Goal: Complete application form

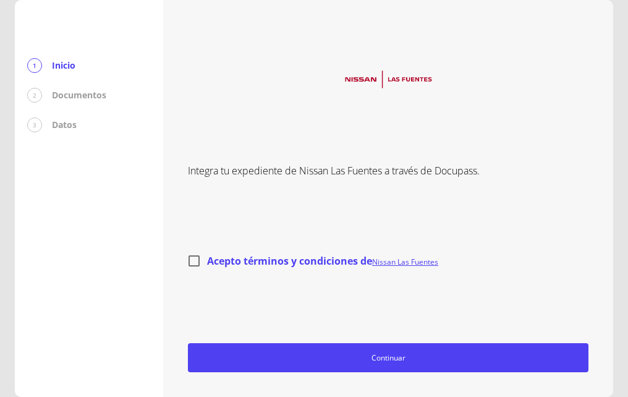
click at [192, 261] on input "Acepto términos y condiciones de Nissan Las Fuentes" at bounding box center [194, 261] width 26 height 26
checkbox input "true"
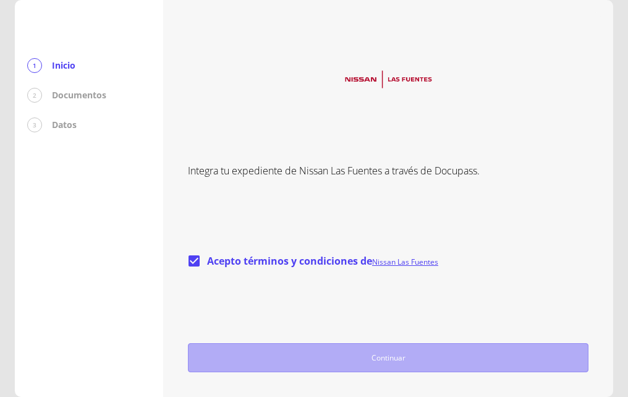
click at [406, 351] on span "Continuar" at bounding box center [387, 357] width 389 height 13
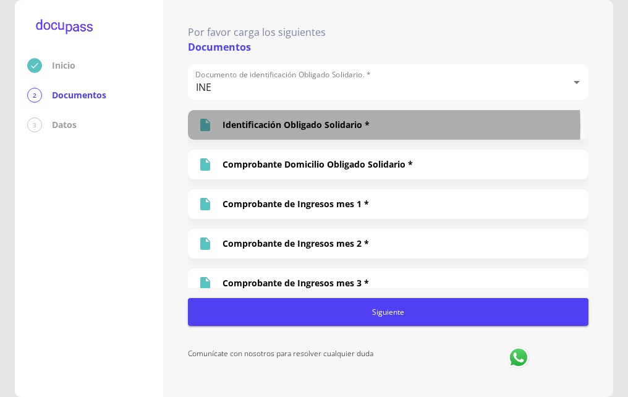
click at [274, 126] on p "Identificación Obligado Solidario *" at bounding box center [296, 125] width 147 height 12
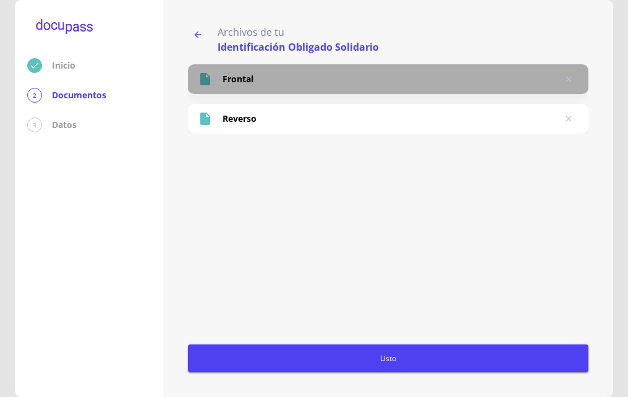
click at [247, 85] on p "Frontal" at bounding box center [238, 79] width 31 height 12
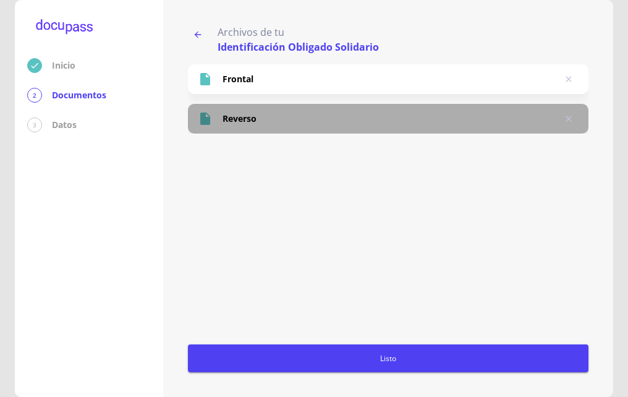
click at [251, 110] on div "Reverso" at bounding box center [388, 119] width 401 height 30
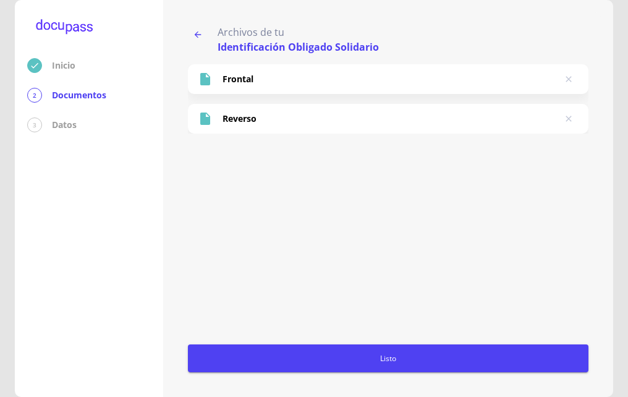
click at [197, 33] on icon "button" at bounding box center [198, 35] width 7 height 7
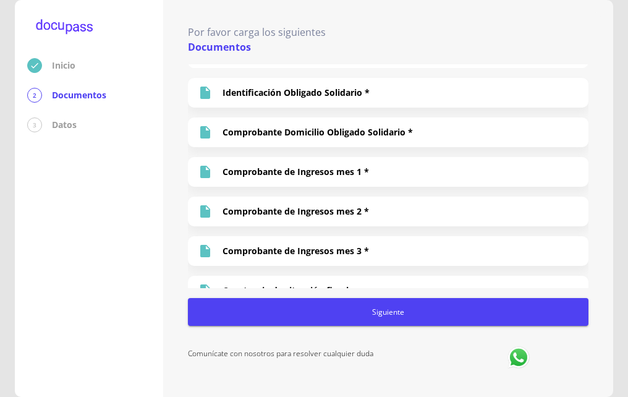
scroll to position [49, 0]
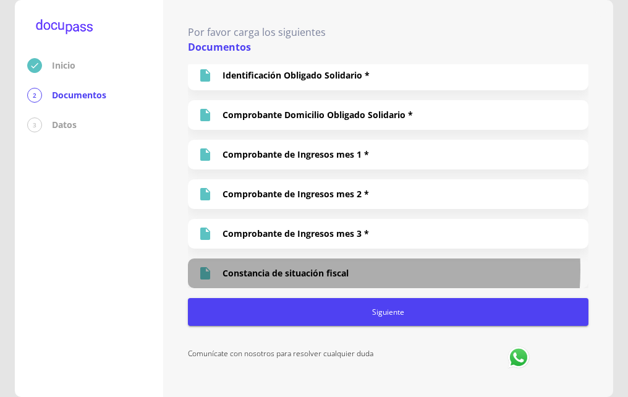
click at [310, 270] on p "Constancia de situación fiscal" at bounding box center [286, 273] width 126 height 12
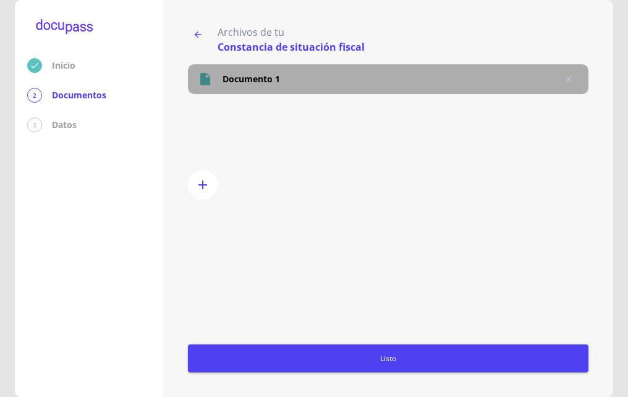
click at [249, 83] on p "Documento 1" at bounding box center [251, 79] width 57 height 12
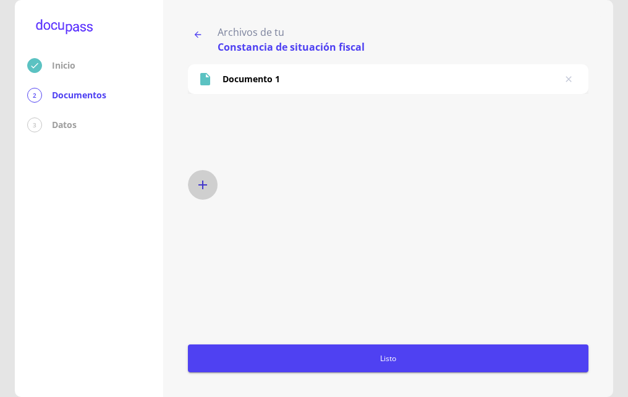
click at [205, 183] on icon "button" at bounding box center [202, 184] width 15 height 15
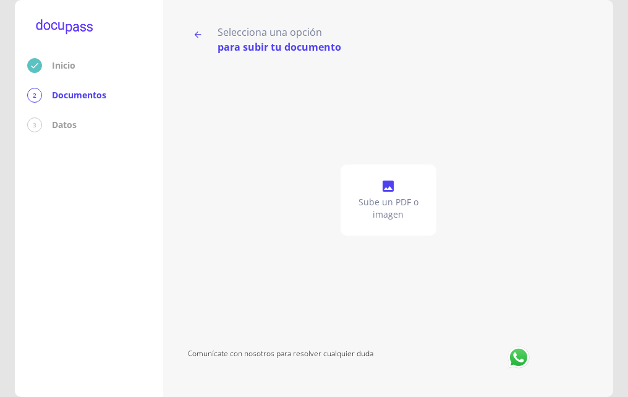
click at [390, 199] on p "Sube un PDF o imagen" at bounding box center [389, 208] width 86 height 25
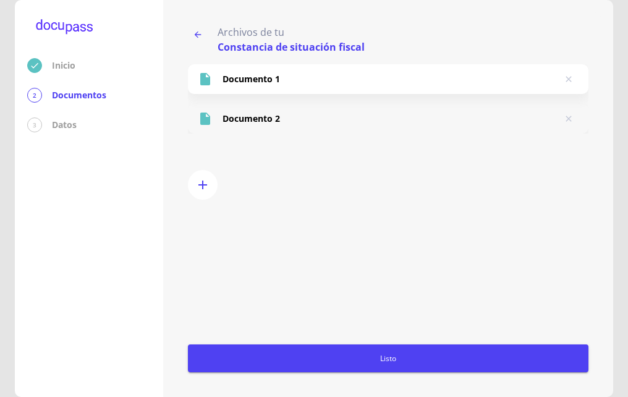
click at [255, 121] on p "Documento 2" at bounding box center [251, 119] width 57 height 12
click at [197, 33] on icon "button" at bounding box center [198, 35] width 7 height 7
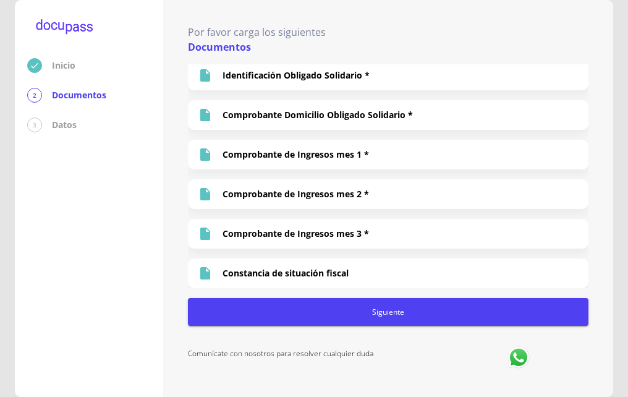
click at [380, 312] on span "Siguiente" at bounding box center [388, 311] width 391 height 13
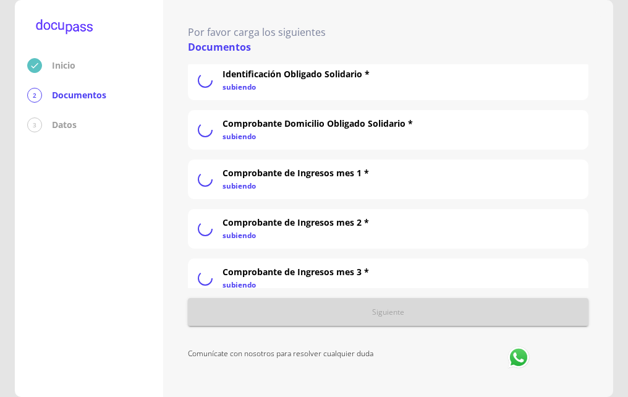
scroll to position [54, 0]
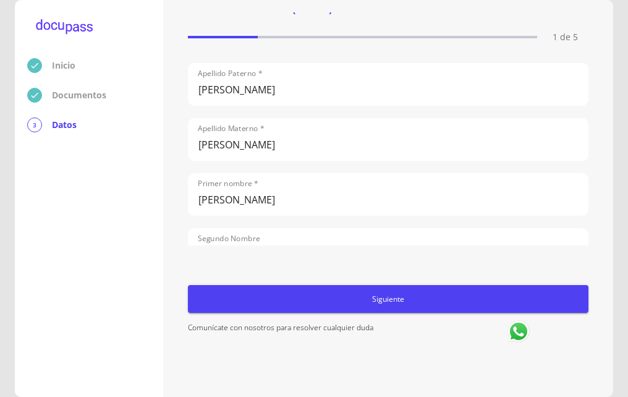
scroll to position [59, 0]
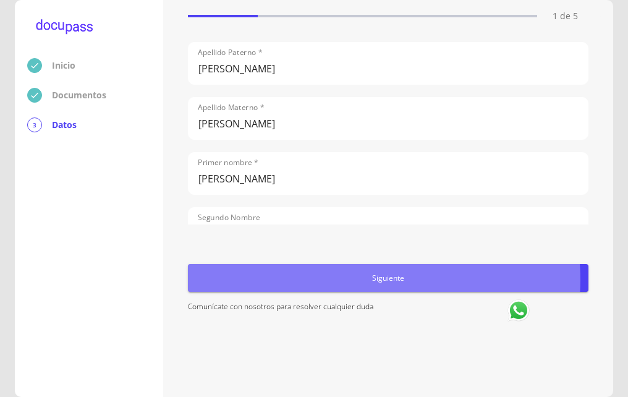
click at [380, 279] on span "Siguiente" at bounding box center [388, 277] width 391 height 13
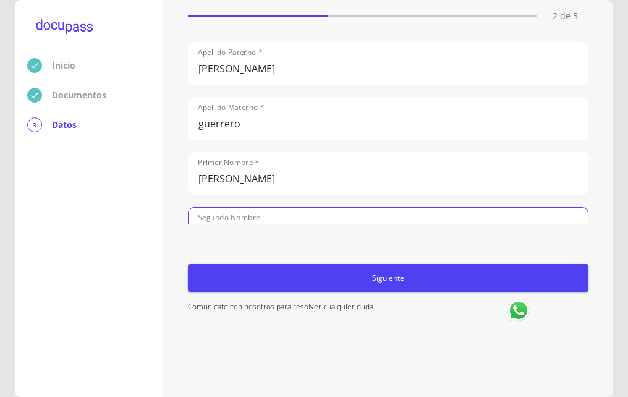
click at [269, 219] on input "[PERSON_NAME]" at bounding box center [388, 228] width 399 height 41
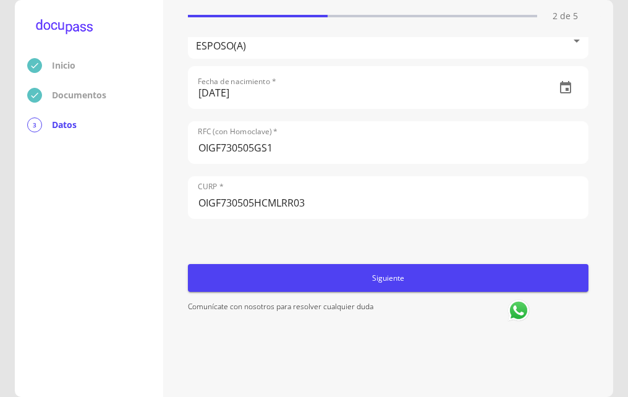
scroll to position [247, 0]
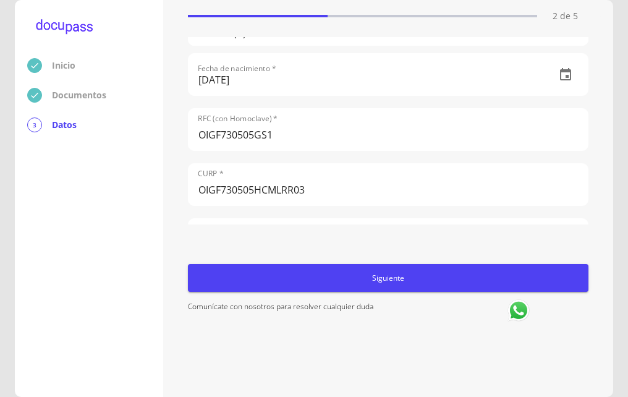
click at [372, 281] on span "Siguiente" at bounding box center [388, 277] width 391 height 13
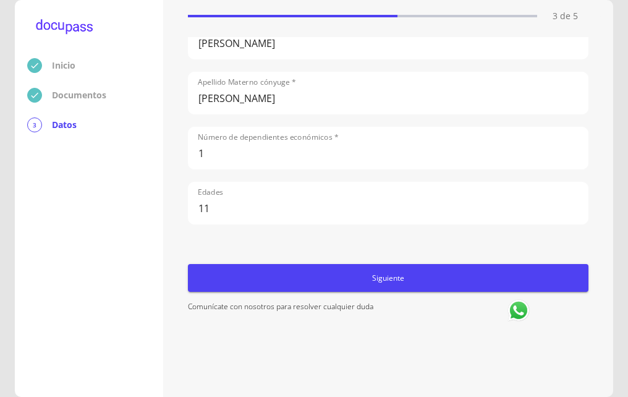
scroll to position [0, 0]
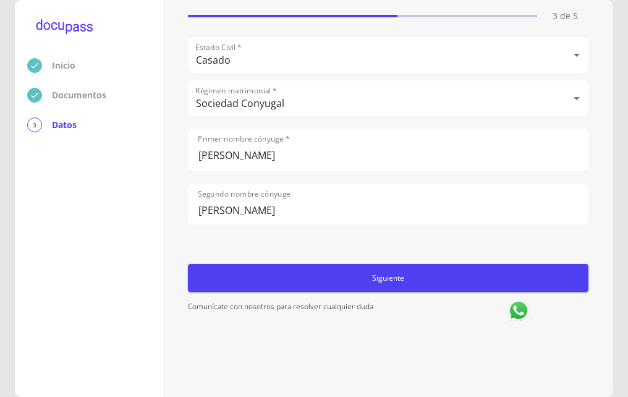
click at [354, 278] on span "Siguiente" at bounding box center [388, 277] width 391 height 13
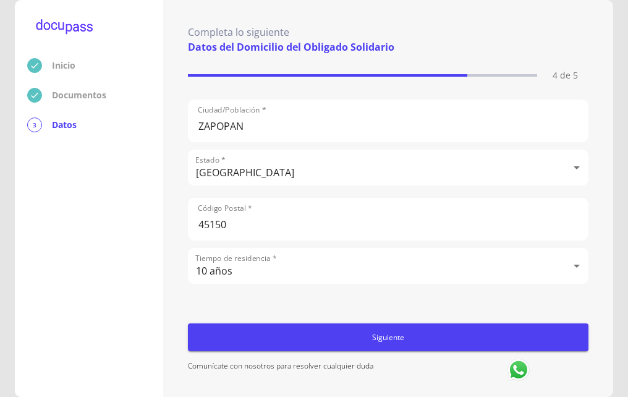
scroll to position [59, 0]
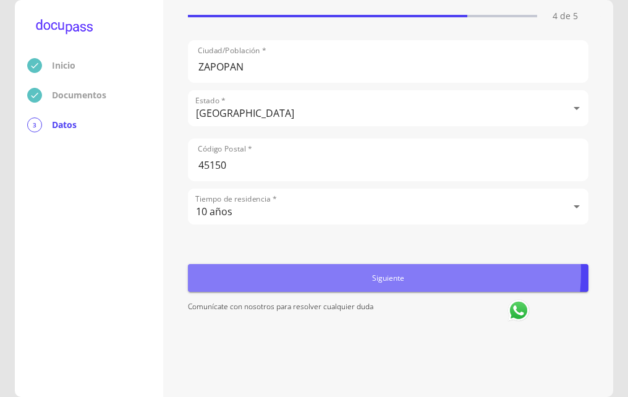
click at [383, 272] on span "Siguiente" at bounding box center [388, 277] width 391 height 13
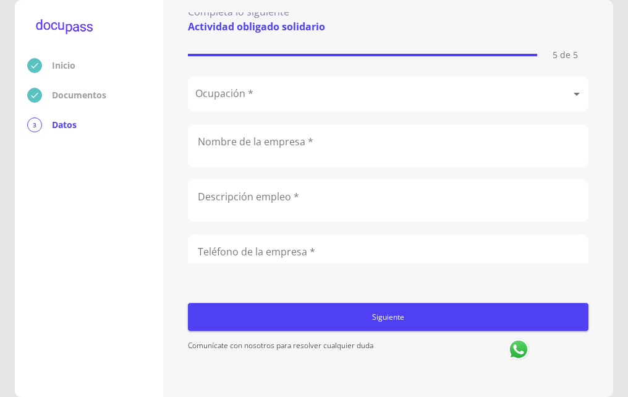
scroll to position [0, 0]
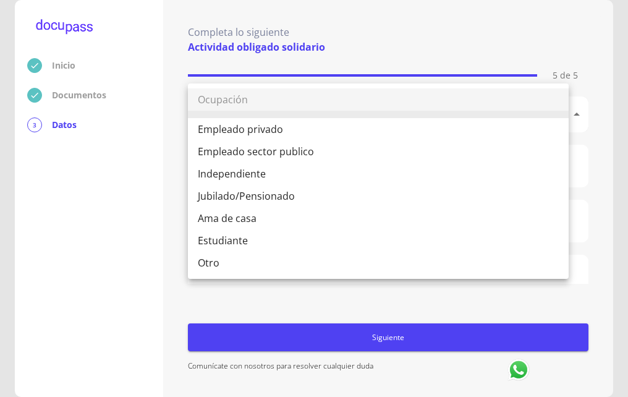
click at [279, 119] on body "Inicio Documentos 3 Datos Completa lo siguiente Actividad obligado solidario 5 …" at bounding box center [314, 198] width 628 height 397
click at [278, 151] on li "Empleado sector publico" at bounding box center [378, 151] width 381 height 22
type input "Empleado sector publico"
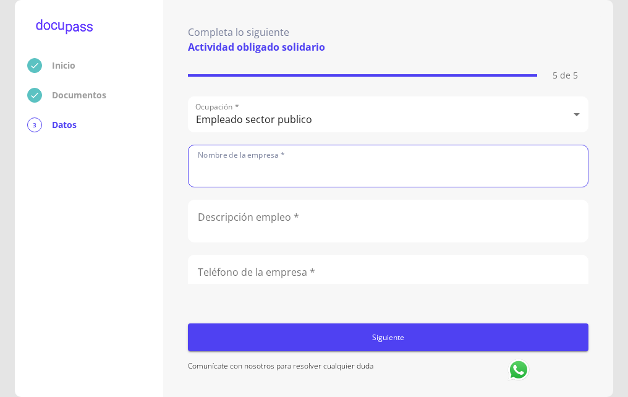
click at [274, 166] on input "text" at bounding box center [388, 165] width 399 height 41
type input "CIATEQ"
type input "3312695364"
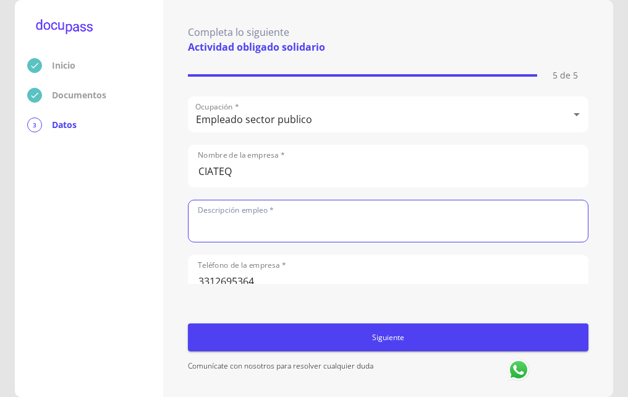
click at [252, 229] on input "text" at bounding box center [388, 220] width 399 height 41
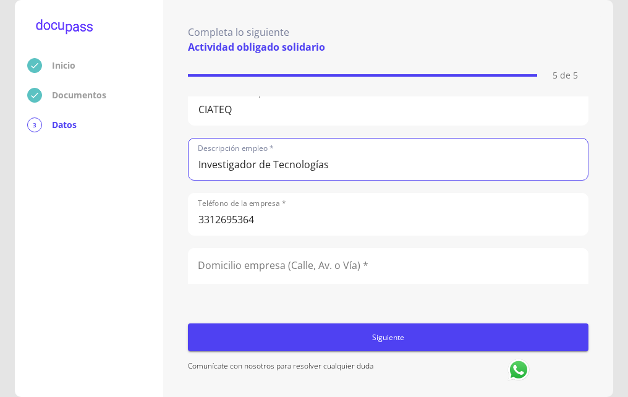
type input "Investigador de Tecnologías"
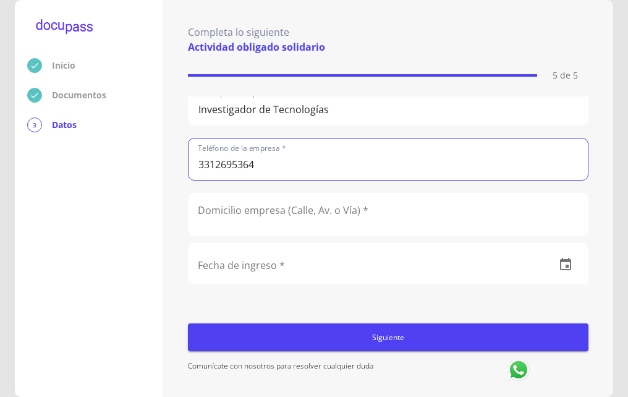
scroll to position [185, 0]
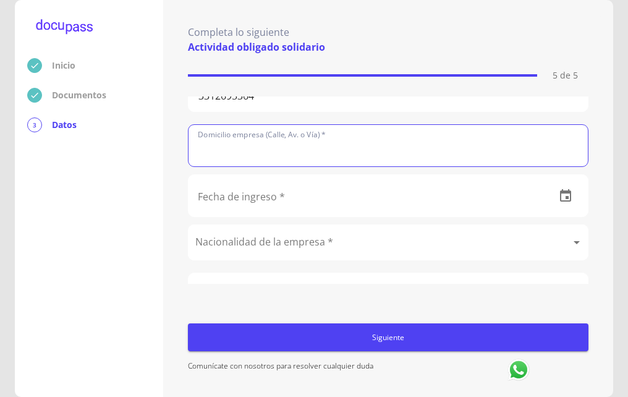
click at [279, 161] on input "text" at bounding box center [388, 145] width 399 height 41
type input "Av Servidor Publico"
click at [269, 202] on input "text" at bounding box center [367, 195] width 357 height 41
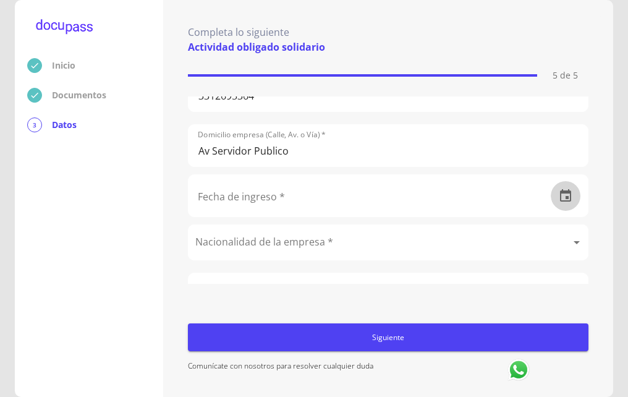
click at [560, 198] on icon "button" at bounding box center [565, 195] width 11 height 12
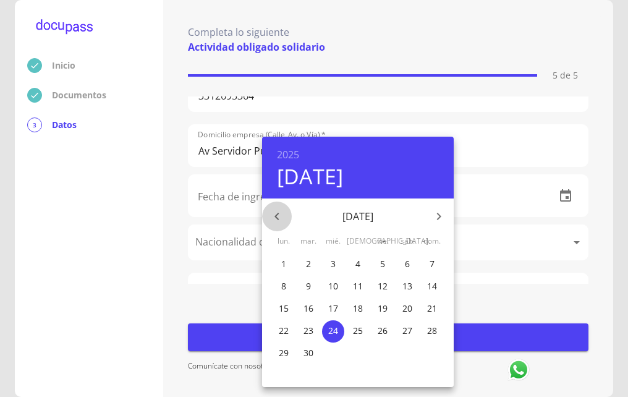
click at [276, 215] on icon "button" at bounding box center [276, 216] width 4 height 7
click at [343, 185] on h4 "[DATE]" at bounding box center [310, 176] width 66 height 26
click at [281, 155] on h6 "2025" at bounding box center [288, 154] width 22 height 17
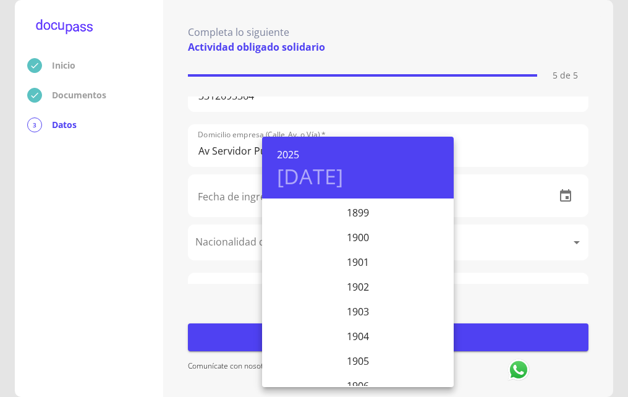
scroll to position [3042, 0]
click at [361, 234] on div "2023" at bounding box center [358, 237] width 192 height 25
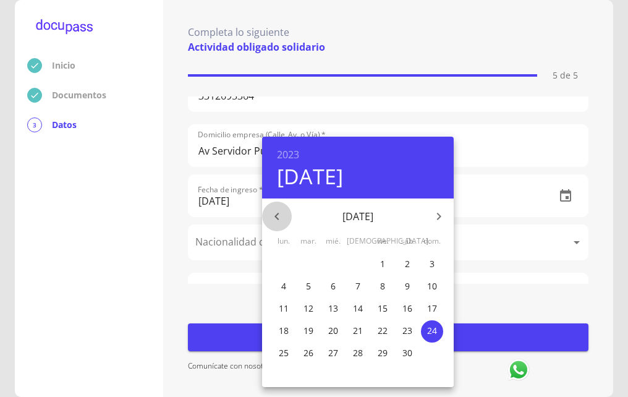
click at [281, 216] on icon "button" at bounding box center [277, 216] width 15 height 15
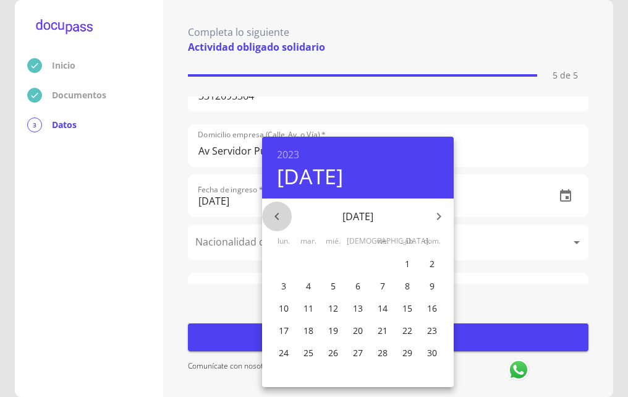
click at [281, 216] on icon "button" at bounding box center [277, 216] width 15 height 15
click at [333, 261] on p "1" at bounding box center [333, 264] width 5 height 12
type input "[DATE]"
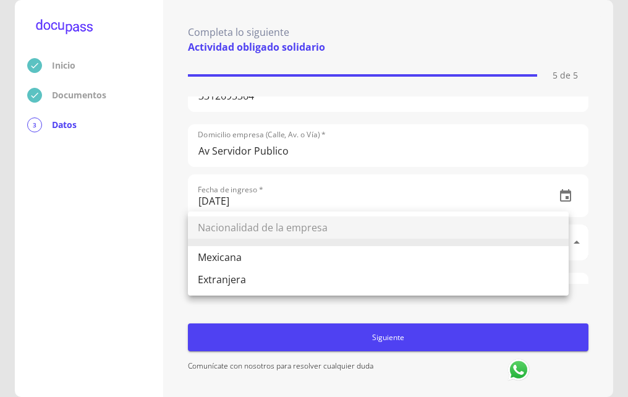
click at [291, 235] on body "Inicio Documentos 3 Datos Completa lo siguiente Actividad obligado solidario 5 …" at bounding box center [314, 198] width 628 height 397
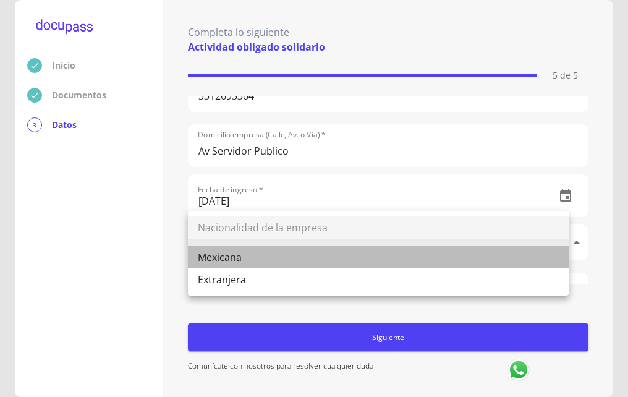
click at [250, 254] on li "Mexicana" at bounding box center [378, 257] width 381 height 22
type input "Mexicana"
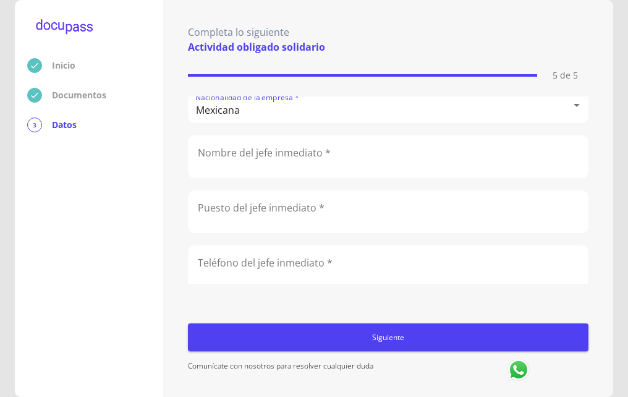
scroll to position [309, 0]
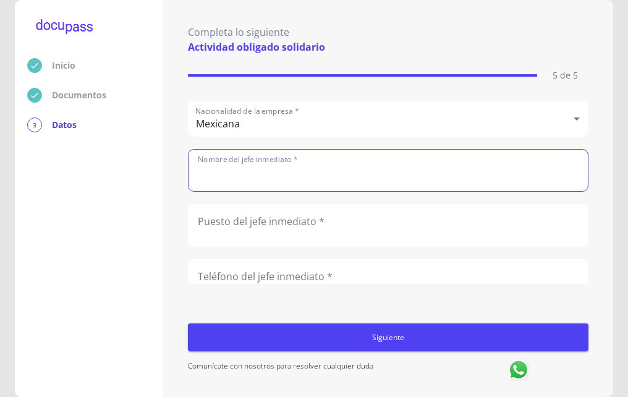
click at [309, 182] on input "text" at bounding box center [388, 170] width 399 height 41
type input "[PERSON_NAME]"
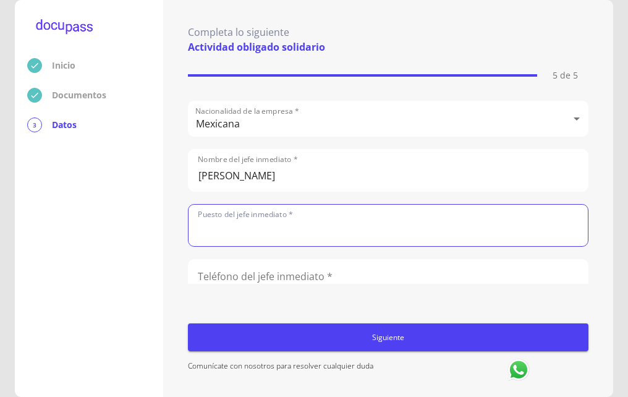
click at [274, 237] on input "text" at bounding box center [388, 225] width 399 height 41
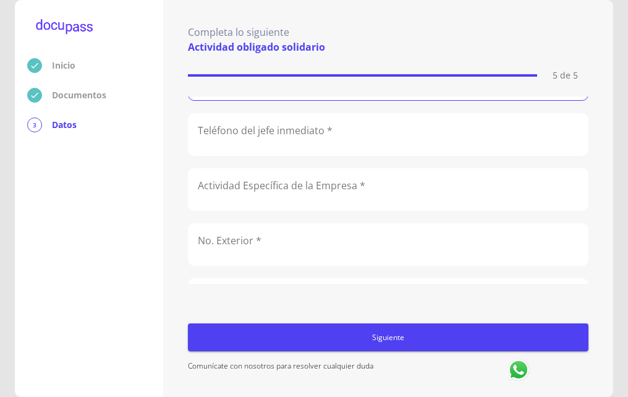
scroll to position [433, 0]
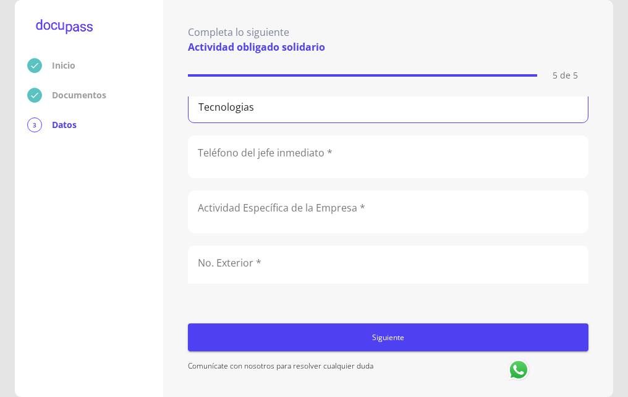
type input "Tecnologias"
click at [262, 172] on input "number" at bounding box center [388, 156] width 399 height 41
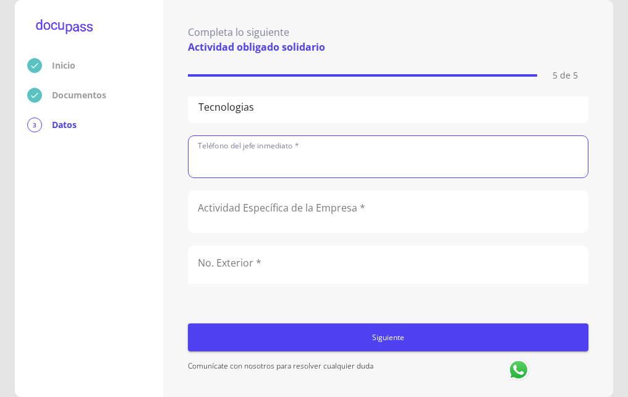
paste input "5233268703"
type input "5233268703"
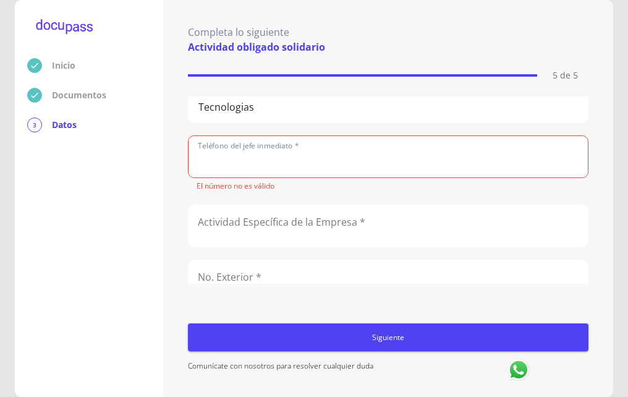
click at [257, 163] on input "number" at bounding box center [388, 156] width 399 height 41
paste input "5233268703"
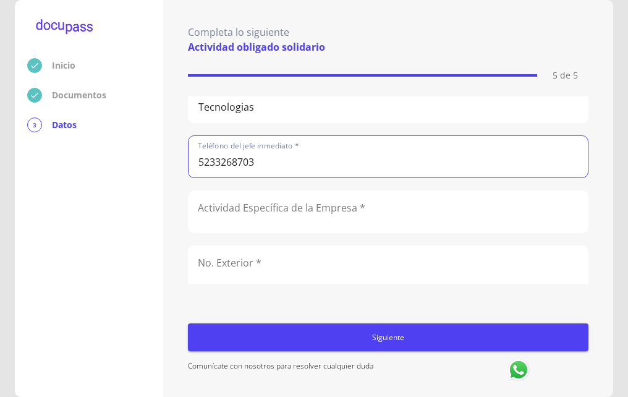
type input "5233268703"
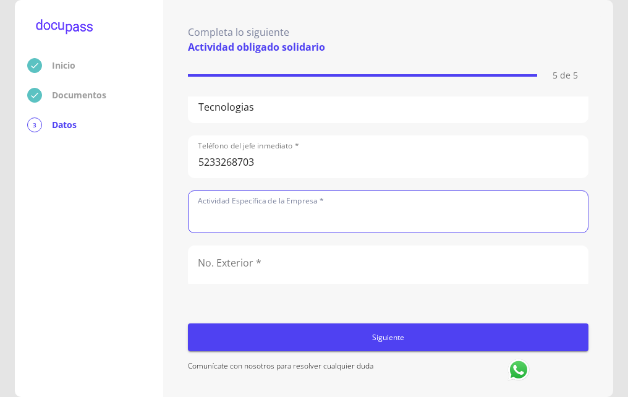
click at [305, 216] on input "text" at bounding box center [388, 211] width 399 height 41
click at [261, 220] on input "text" at bounding box center [388, 211] width 399 height 41
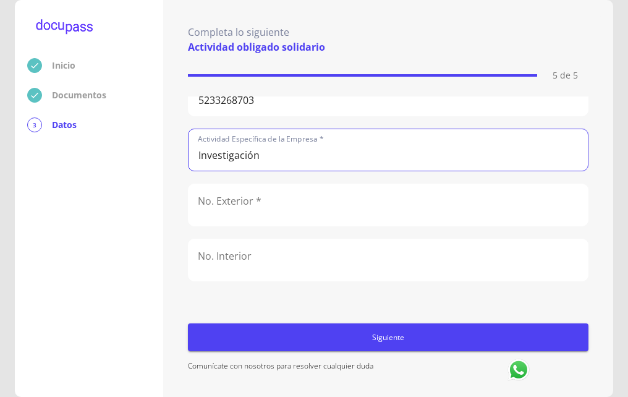
type input "Investigación"
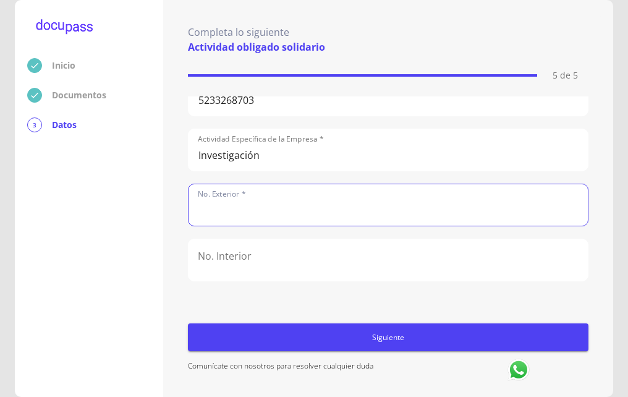
click at [261, 220] on input "text" at bounding box center [388, 204] width 399 height 41
click at [272, 214] on input "text" at bounding box center [388, 204] width 399 height 41
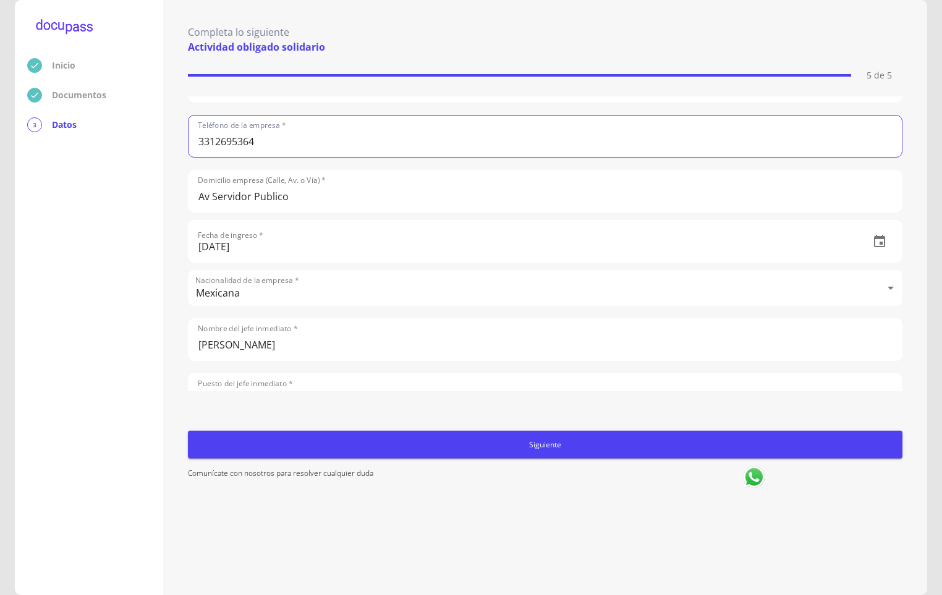
scroll to position [185, 0]
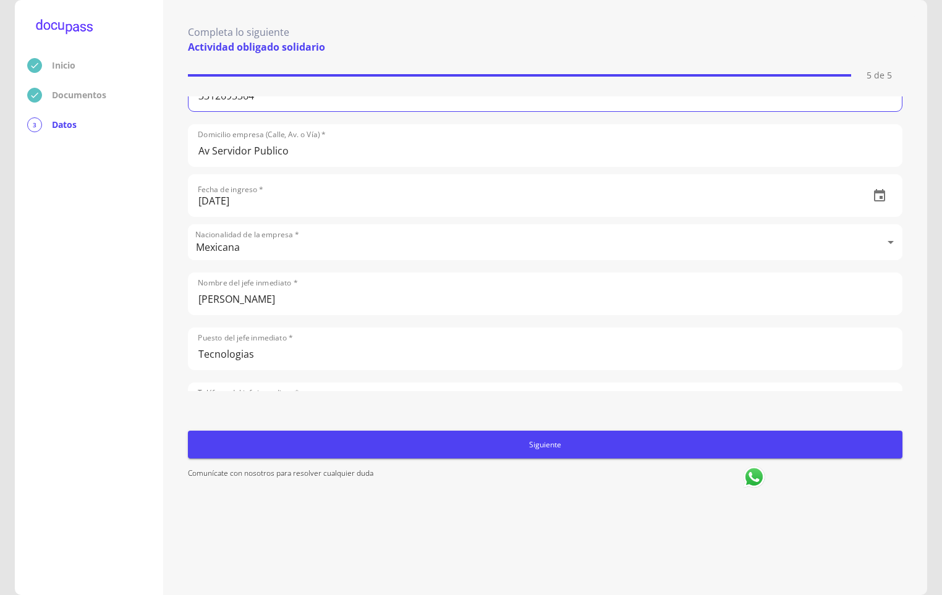
click at [214, 151] on input "Av Servidor Publico" at bounding box center [545, 145] width 713 height 41
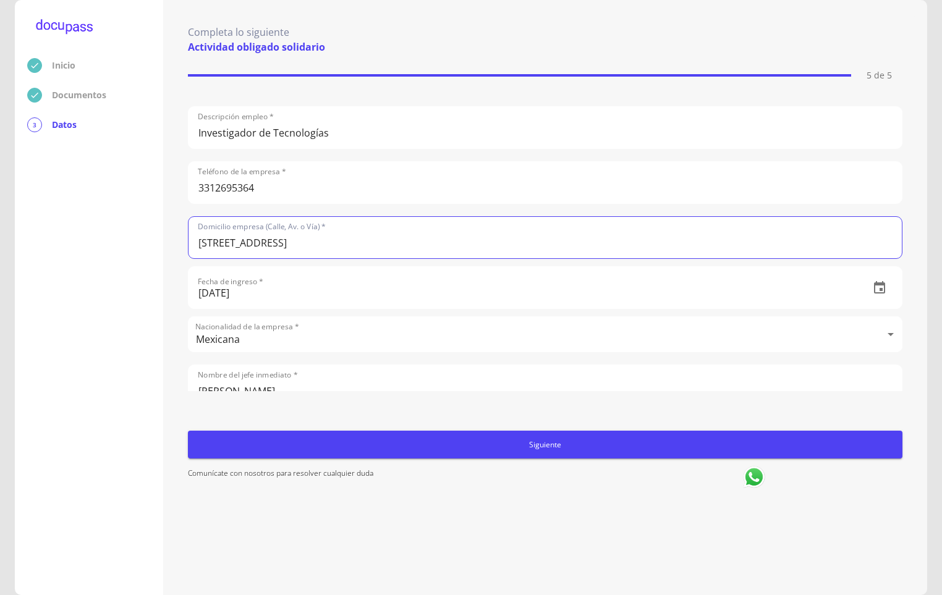
scroll to position [93, 0]
click at [325, 244] on input "[STREET_ADDRESS]" at bounding box center [545, 238] width 713 height 41
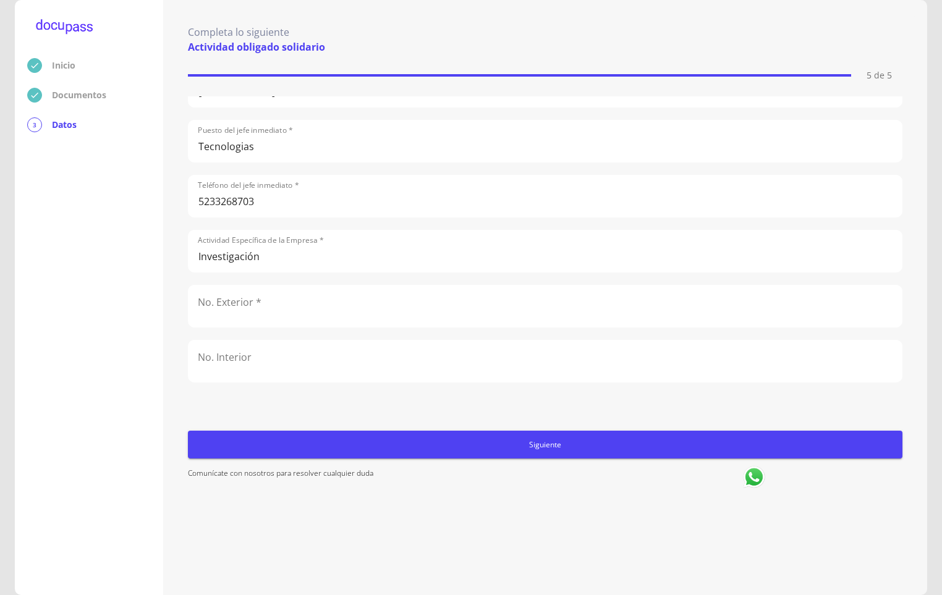
scroll to position [464, 0]
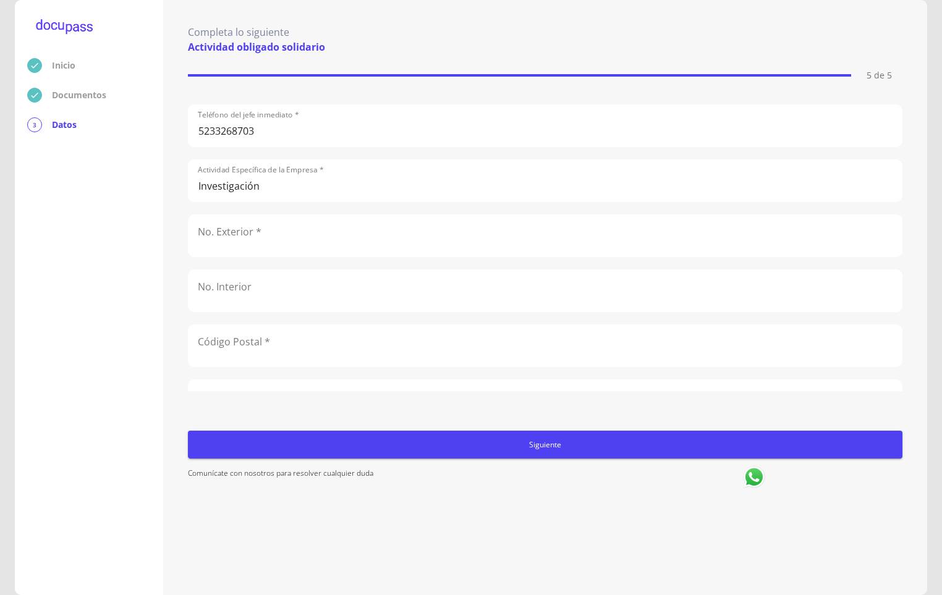
type input "Av Nodo Servidor Publico"
click at [294, 249] on input "text" at bounding box center [545, 235] width 713 height 41
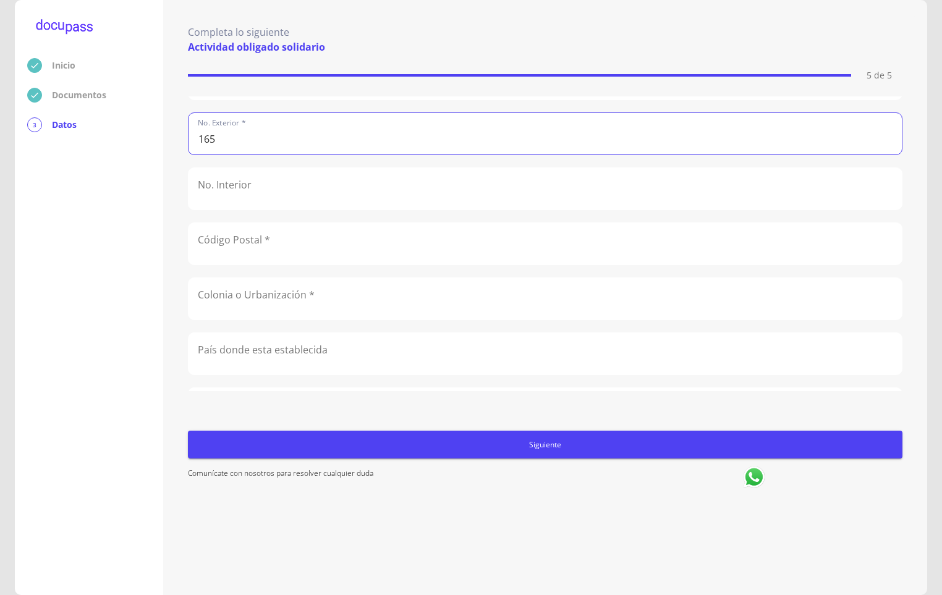
scroll to position [649, 0]
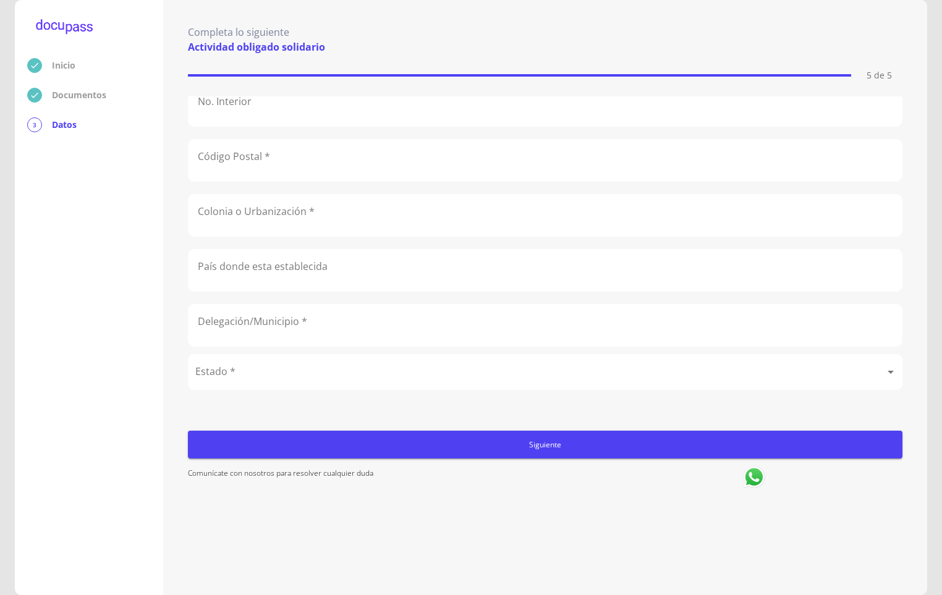
type input "165"
click at [292, 169] on input "text" at bounding box center [545, 160] width 713 height 41
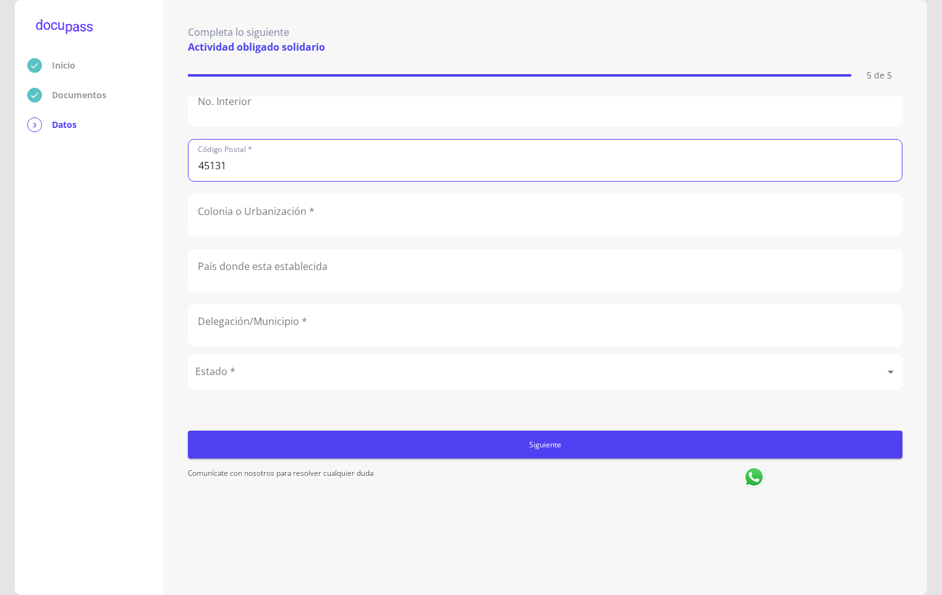
type input "45131"
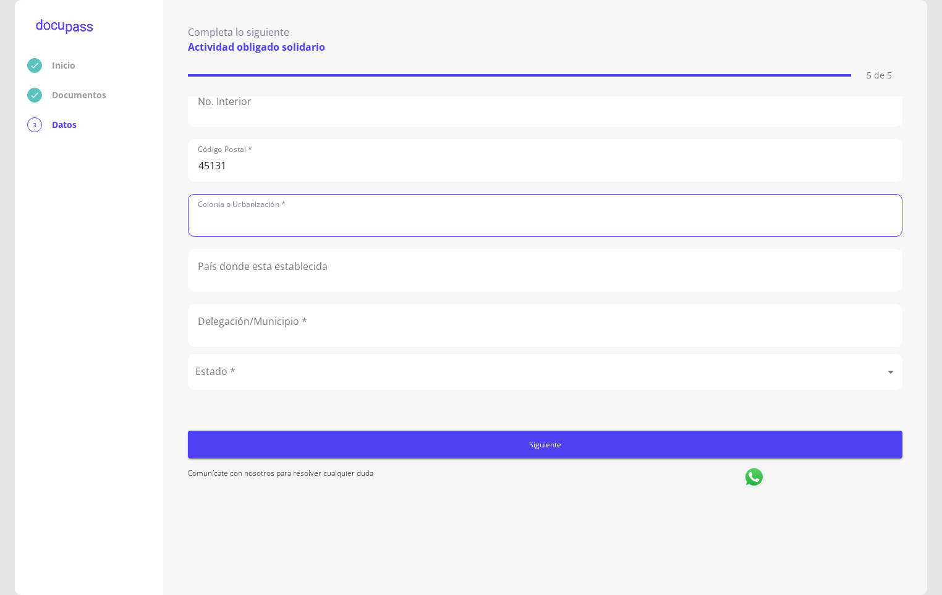
click at [290, 230] on input "text" at bounding box center [545, 215] width 713 height 41
type input "Anexa al club de golf"
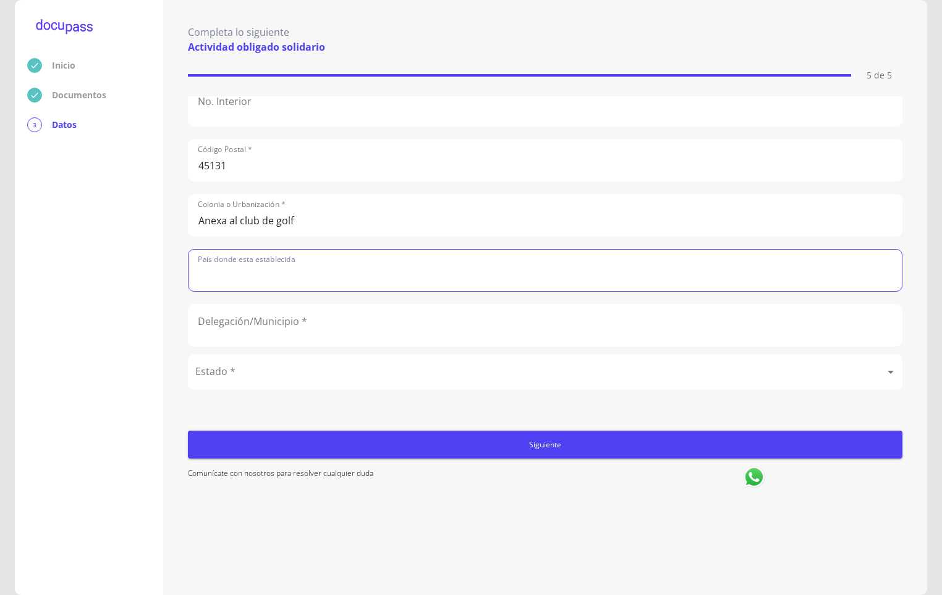
click at [412, 270] on input "text" at bounding box center [545, 270] width 713 height 41
type input "[GEOGRAPHIC_DATA]"
type input "Zapopan"
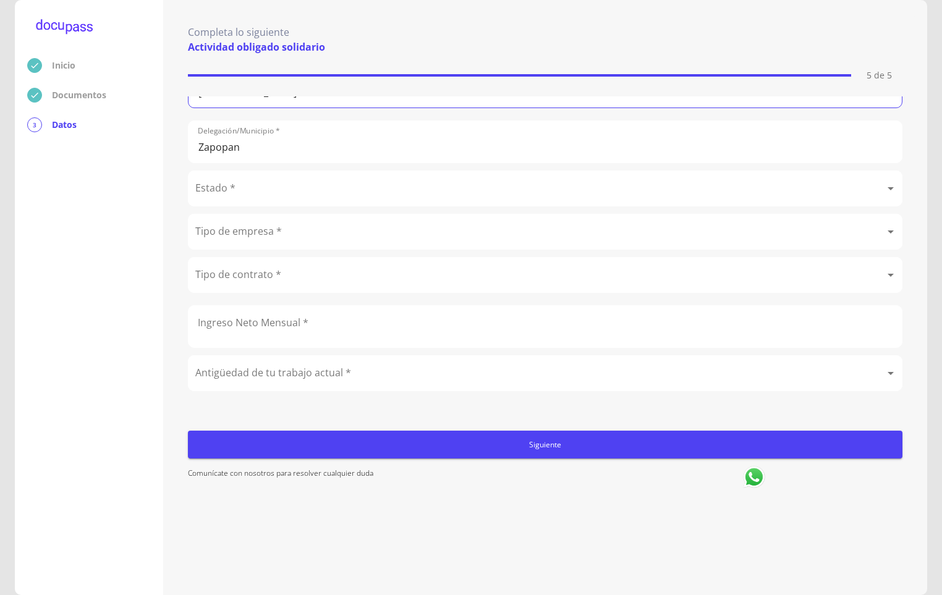
scroll to position [859, 0]
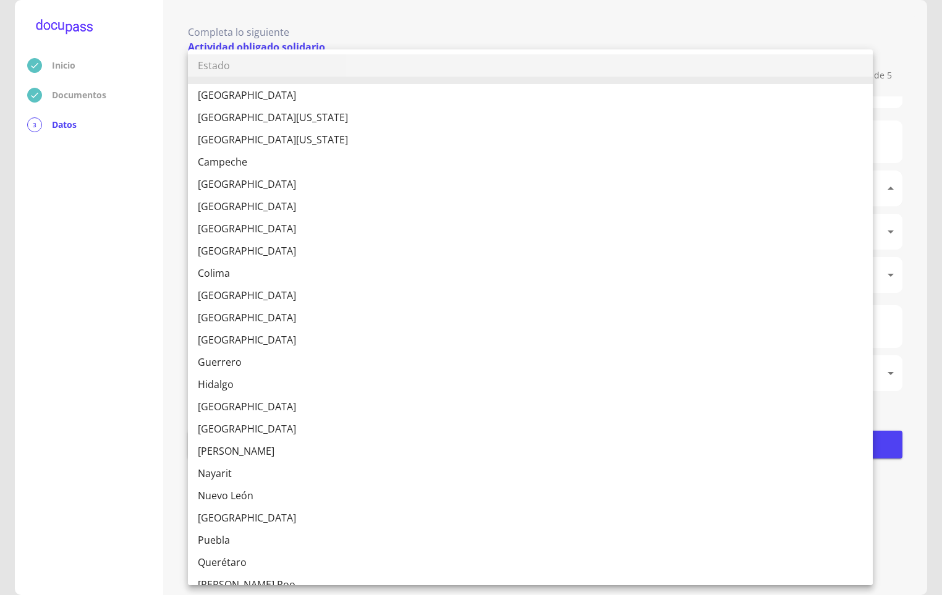
click at [273, 169] on body "Inicio Documentos 3 Datos Completa lo siguiente Actividad obligado solidario 5 …" at bounding box center [471, 297] width 942 height 595
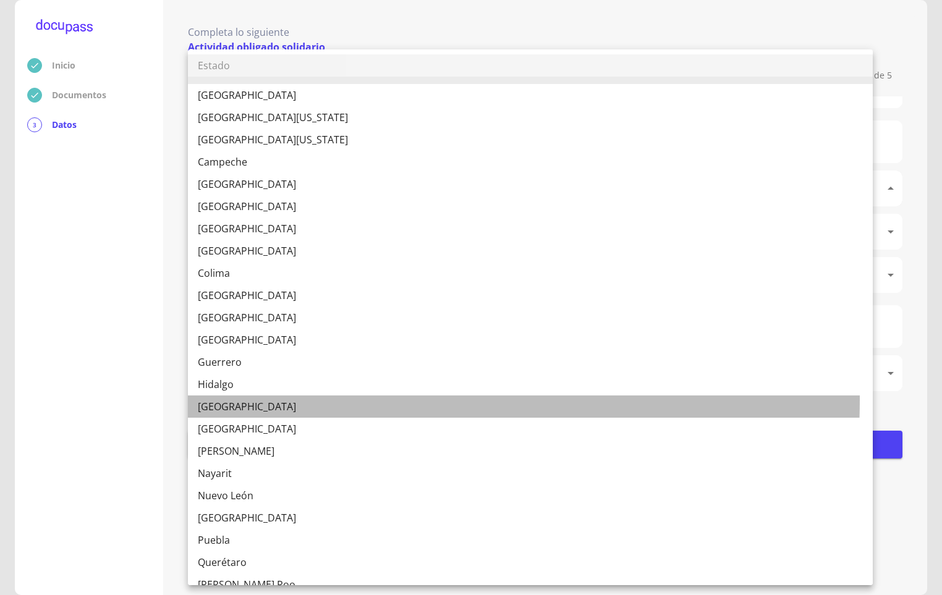
click at [224, 396] on li "[GEOGRAPHIC_DATA]" at bounding box center [530, 407] width 685 height 22
type input "[GEOGRAPHIC_DATA]"
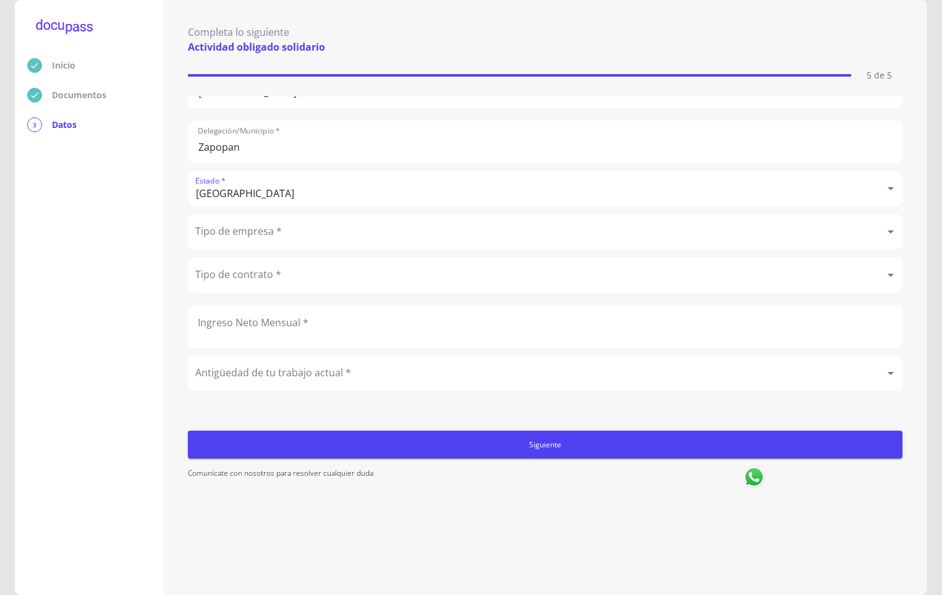
click at [249, 223] on body "Inicio Documentos 3 Datos Completa lo siguiente Actividad obligado solidario 5 …" at bounding box center [471, 297] width 942 height 595
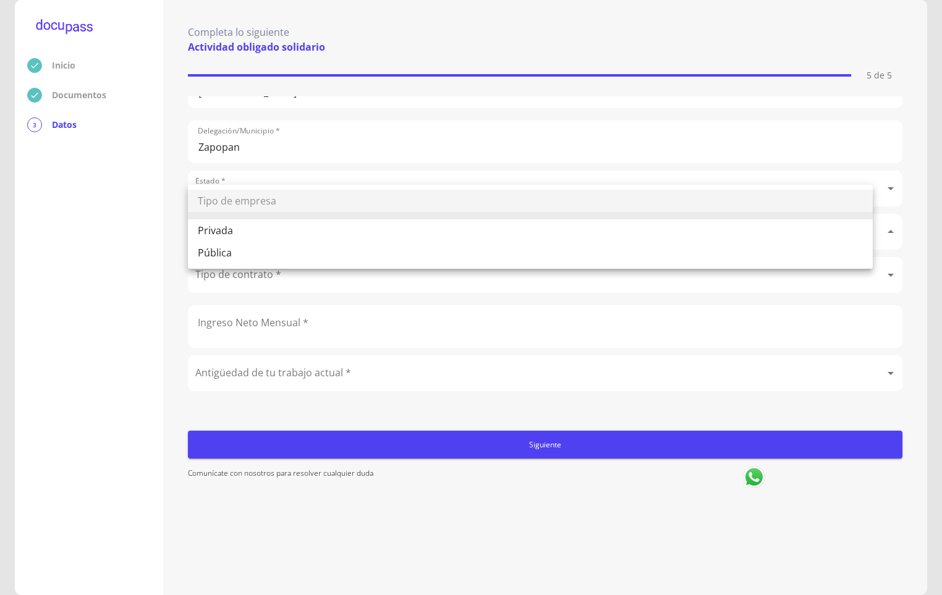
click at [237, 256] on li "Pública" at bounding box center [530, 253] width 685 height 22
type input "Pública"
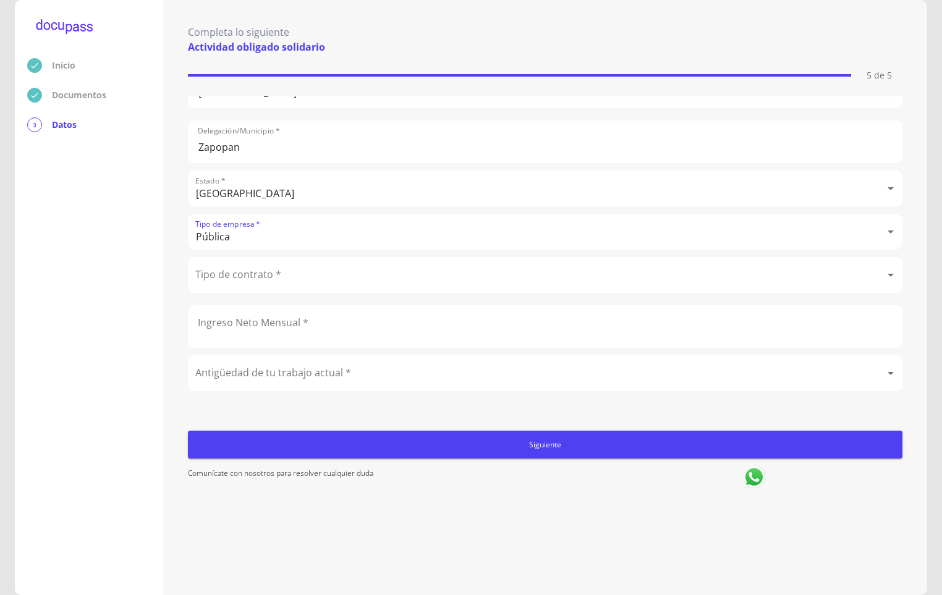
click at [237, 256] on body "Inicio Documentos 3 Datos Completa lo siguiente Actividad obligado solidario 5 …" at bounding box center [471, 297] width 942 height 595
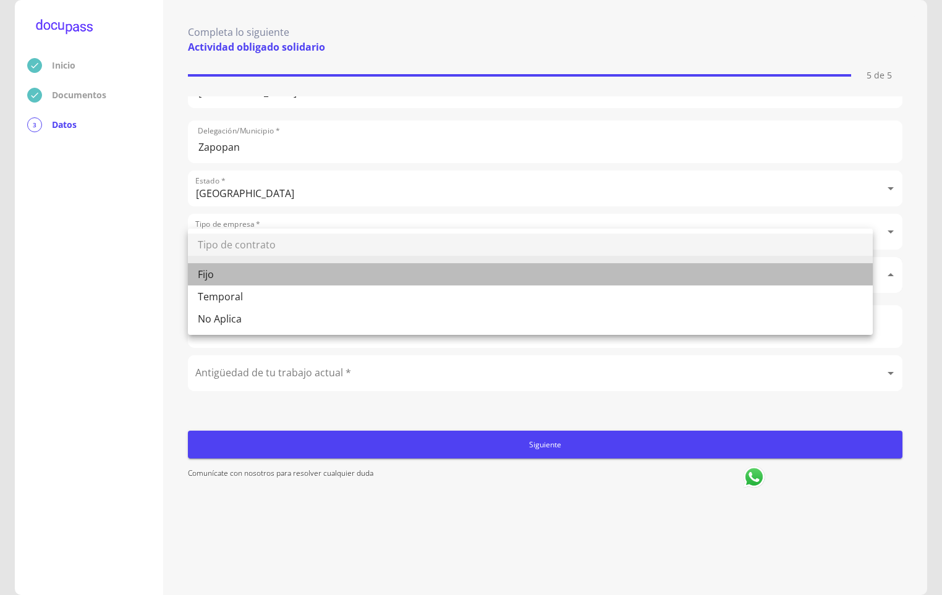
click at [226, 279] on li "Fijo" at bounding box center [530, 274] width 685 height 22
type input "Fijo"
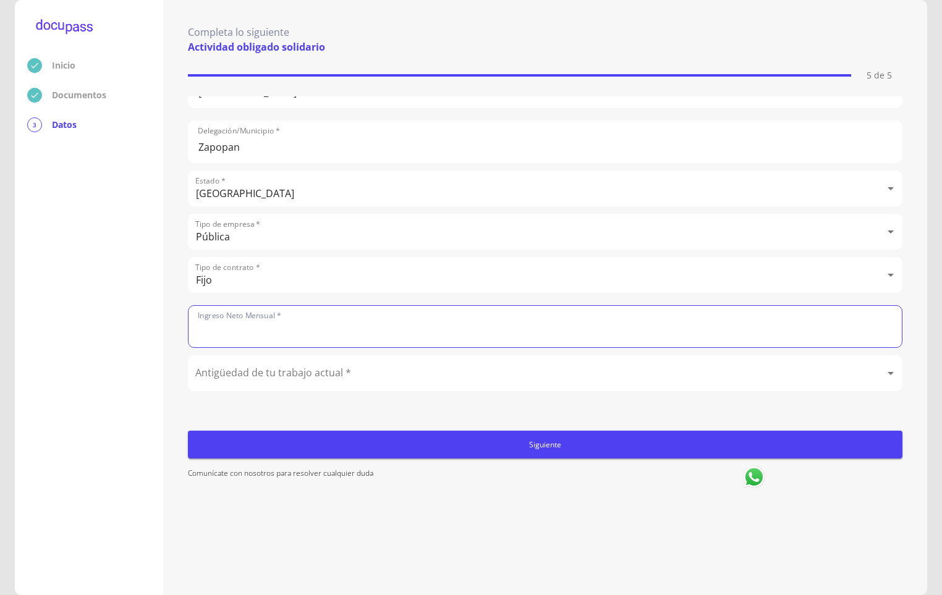
click at [223, 306] on input "text" at bounding box center [545, 326] width 713 height 41
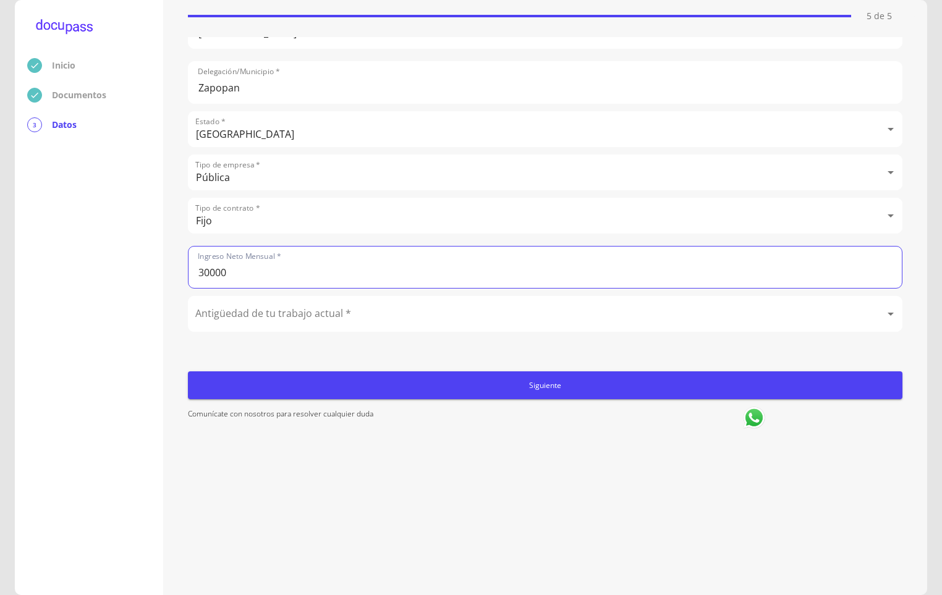
type input "30000"
click at [223, 306] on body "Inicio Documentos 3 Datos Completa lo siguiente Actividad obligado solidario 5 …" at bounding box center [471, 297] width 942 height 595
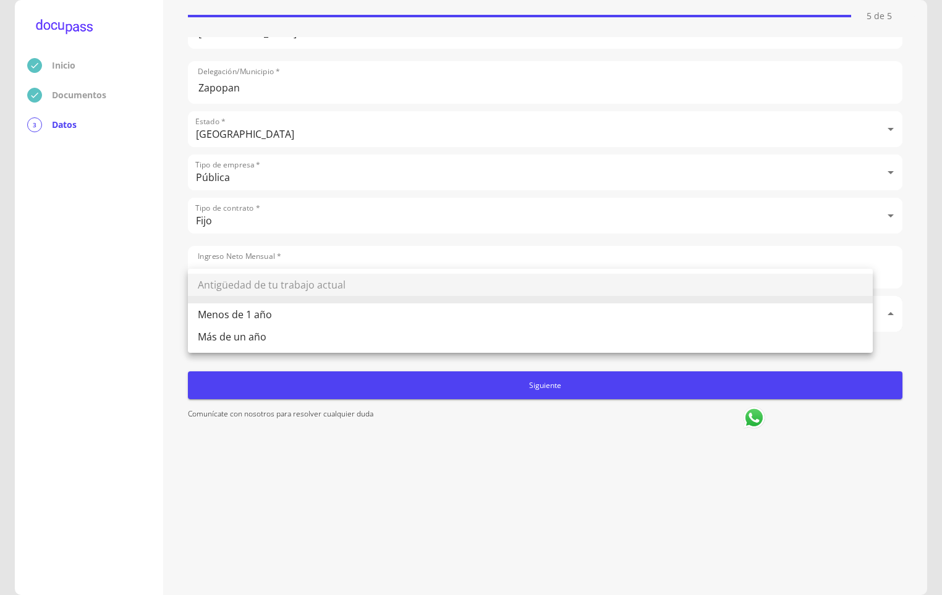
click at [230, 340] on li "Más de un año" at bounding box center [530, 337] width 685 height 22
type input "Más de un año"
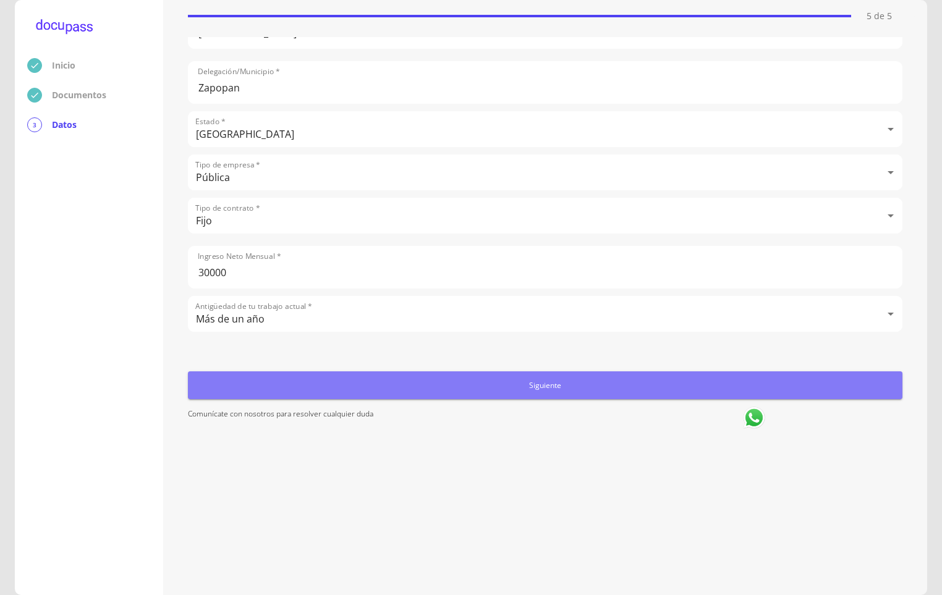
click at [627, 388] on span "Siguiente" at bounding box center [545, 385] width 705 height 13
